Goal: Find specific page/section: Find specific page/section

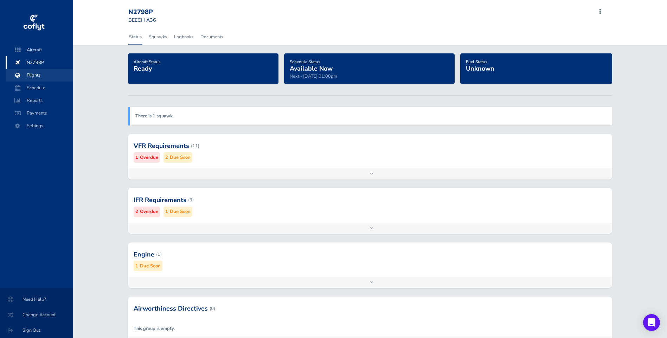
click at [35, 75] on span "Flights" at bounding box center [39, 75] width 53 height 13
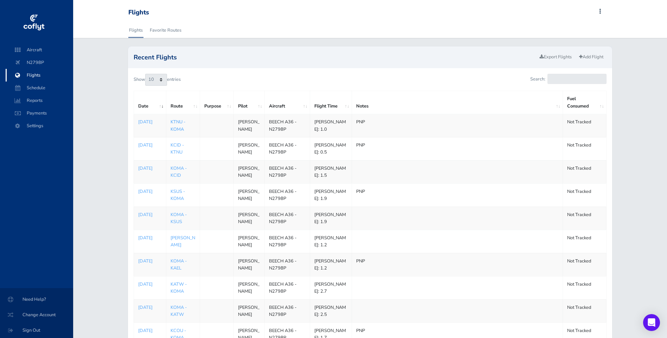
click at [172, 121] on link "KTNU - KOMA" at bounding box center [178, 125] width 15 height 13
